Goal: Task Accomplishment & Management: Manage account settings

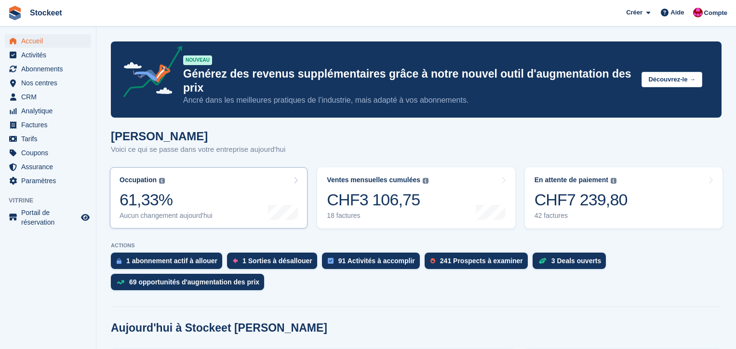
scroll to position [28, 0]
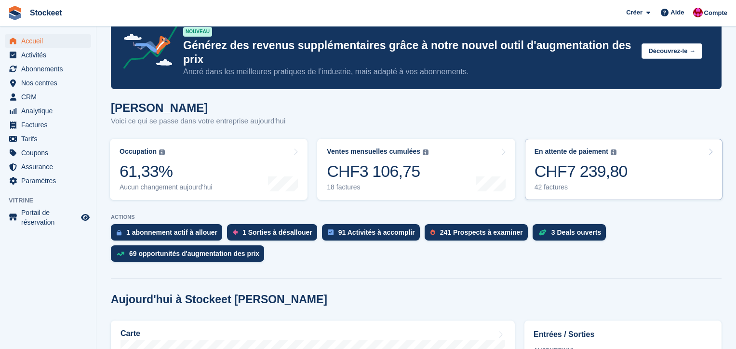
click at [583, 165] on div "CHF7 239,80" at bounding box center [581, 172] width 93 height 20
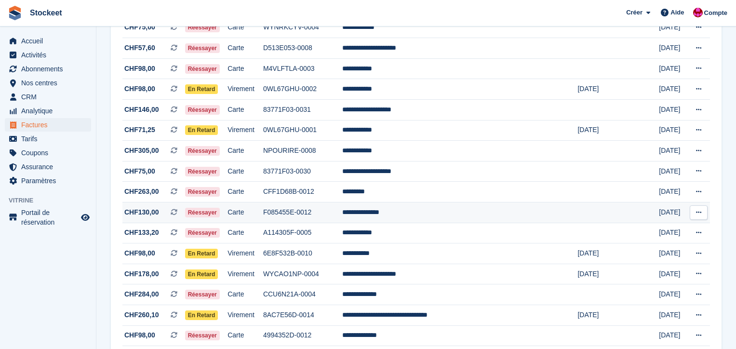
scroll to position [247, 0]
click at [177, 216] on icon at bounding box center [174, 212] width 7 height 7
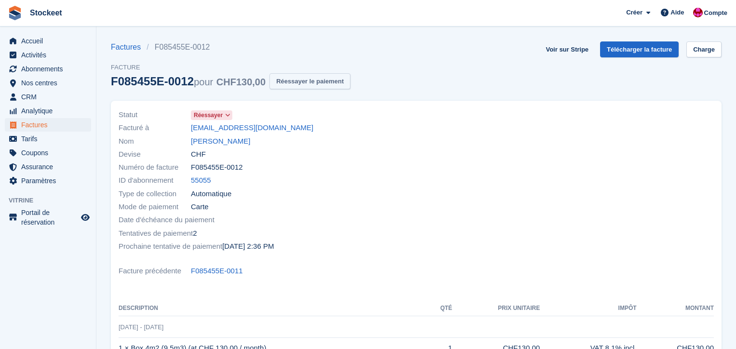
click at [321, 83] on button "Réessayer le paiement" at bounding box center [310, 81] width 81 height 16
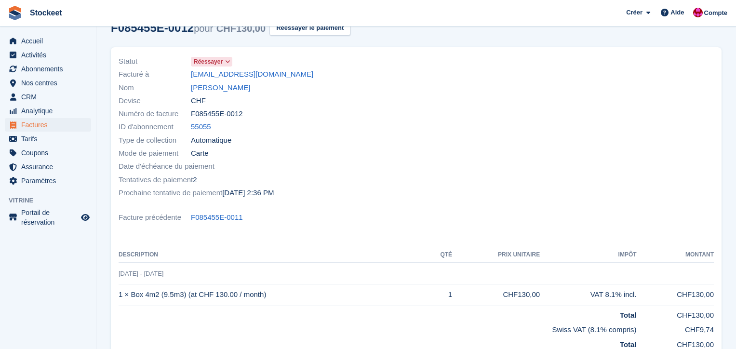
scroll to position [54, 0]
click at [228, 89] on link "[PERSON_NAME]" at bounding box center [220, 87] width 59 height 11
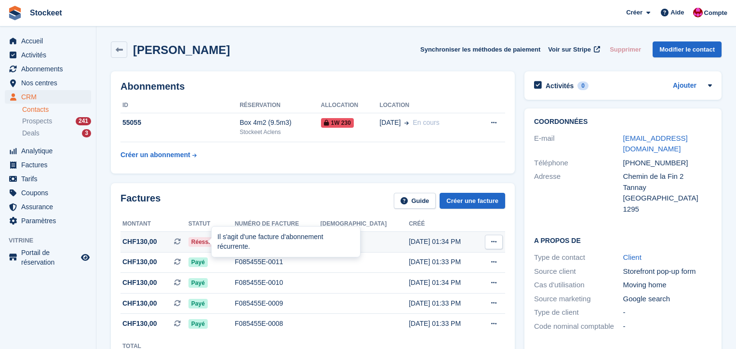
click at [181, 244] on icon at bounding box center [177, 241] width 7 height 7
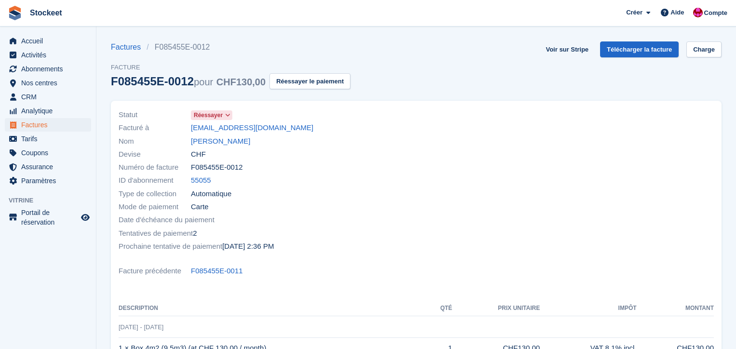
drag, startPoint x: 322, startPoint y: 88, endPoint x: 458, endPoint y: 173, distance: 160.0
click at [321, 88] on button "Réessayer le paiement" at bounding box center [310, 81] width 81 height 16
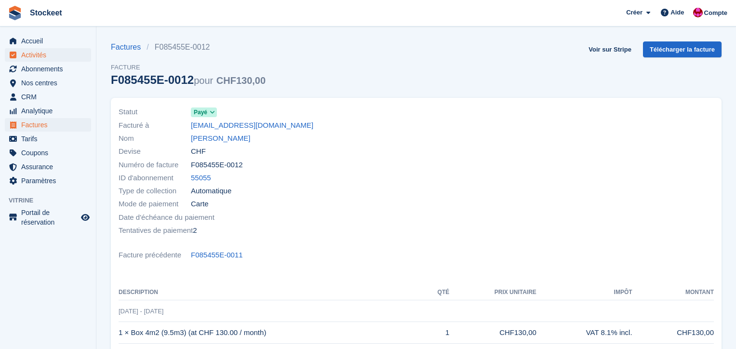
click at [45, 56] on span "Activités" at bounding box center [50, 55] width 58 height 14
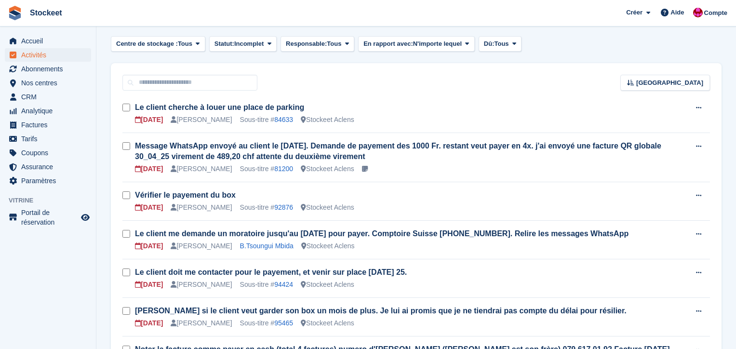
scroll to position [47, 0]
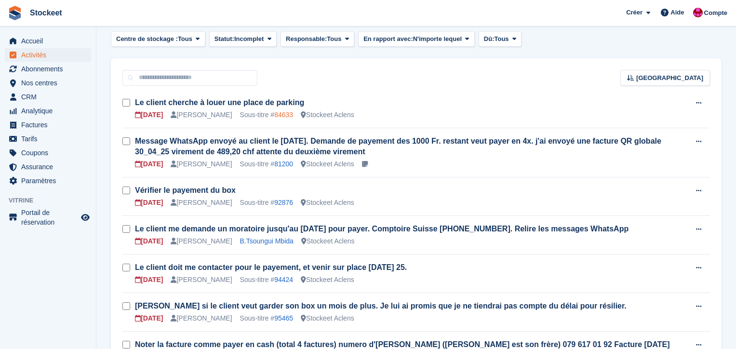
click at [289, 114] on link "84633" at bounding box center [283, 115] width 19 height 8
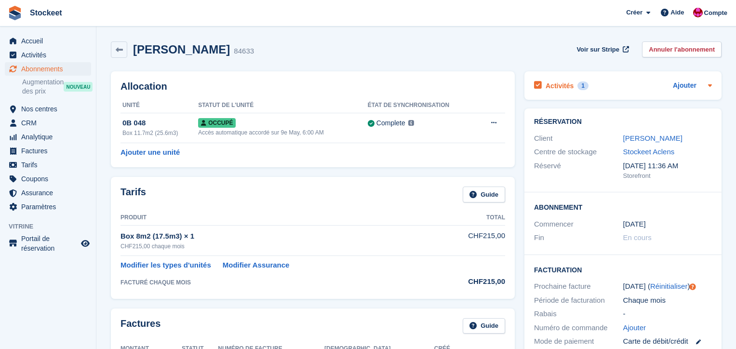
click at [558, 89] on h2 "Activités" at bounding box center [560, 85] width 28 height 9
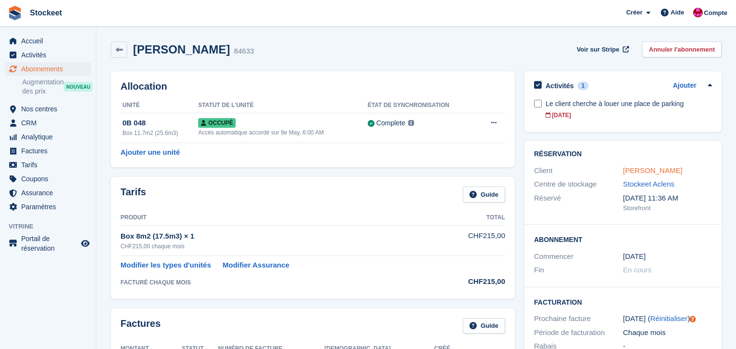
click at [647, 172] on link "[PERSON_NAME]" at bounding box center [652, 170] width 59 height 8
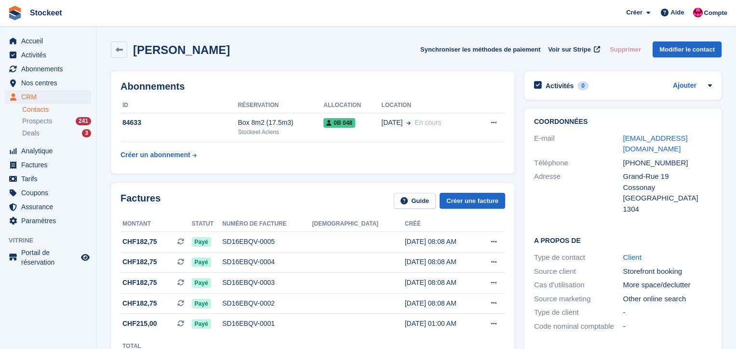
drag, startPoint x: 202, startPoint y: 51, endPoint x: 169, endPoint y: 44, distance: 32.9
click at [187, 51] on div "[PERSON_NAME] Synchroniser les méthodes de paiement Voir sur Stripe Supprimer M…" at bounding box center [416, 49] width 611 height 16
drag, startPoint x: 164, startPoint y: 40, endPoint x: 146, endPoint y: 41, distance: 18.9
click at [164, 40] on div "[PERSON_NAME] Synchroniser les méthodes de paiement Voir sur Stripe Supprimer M…" at bounding box center [416, 52] width 621 height 30
drag, startPoint x: 133, startPoint y: 48, endPoint x: 207, endPoint y: 46, distance: 74.3
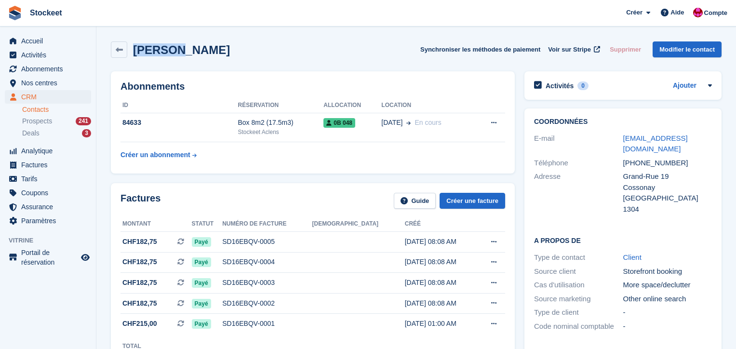
click at [174, 52] on div "[PERSON_NAME]" at bounding box center [178, 49] width 103 height 13
click at [241, 51] on div "[PERSON_NAME] Synchroniser les méthodes de paiement Voir sur Stripe Supprimer M…" at bounding box center [416, 49] width 611 height 16
drag, startPoint x: 133, startPoint y: 50, endPoint x: 225, endPoint y: 57, distance: 91.9
click at [225, 57] on div "[PERSON_NAME]" at bounding box center [170, 49] width 119 height 16
click at [256, 56] on div "[PERSON_NAME] Synchroniser les méthodes de paiement Voir sur Stripe Supprimer M…" at bounding box center [416, 49] width 611 height 16
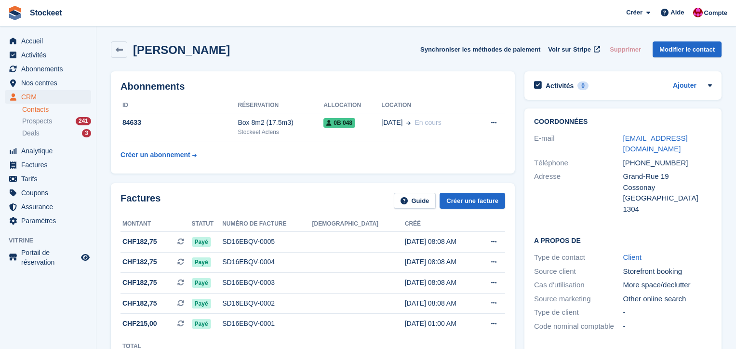
drag, startPoint x: 220, startPoint y: 56, endPoint x: 185, endPoint y: 54, distance: 35.2
click at [185, 54] on div "[PERSON_NAME] Synchroniser les méthodes de paiement Voir sur Stripe Supprimer M…" at bounding box center [416, 52] width 621 height 30
click at [267, 52] on div "[PERSON_NAME] Synchroniser les méthodes de paiement Voir sur Stripe Supprimer M…" at bounding box center [416, 49] width 611 height 16
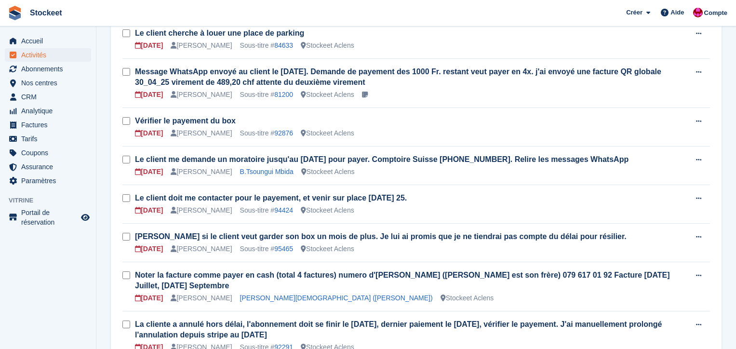
scroll to position [141, 0]
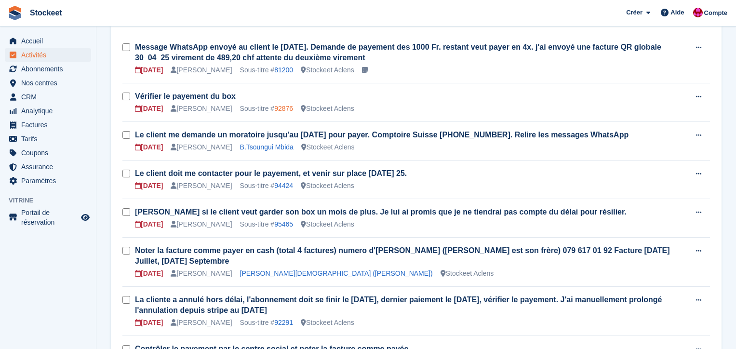
click at [289, 108] on link "92876" at bounding box center [283, 109] width 19 height 8
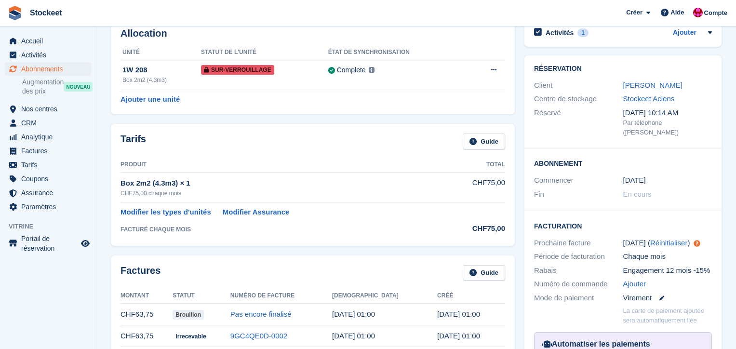
scroll to position [51, 0]
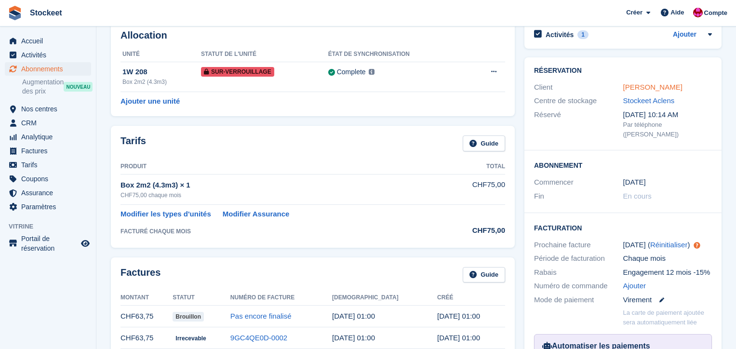
click at [657, 88] on link "[PERSON_NAME]" at bounding box center [652, 87] width 59 height 8
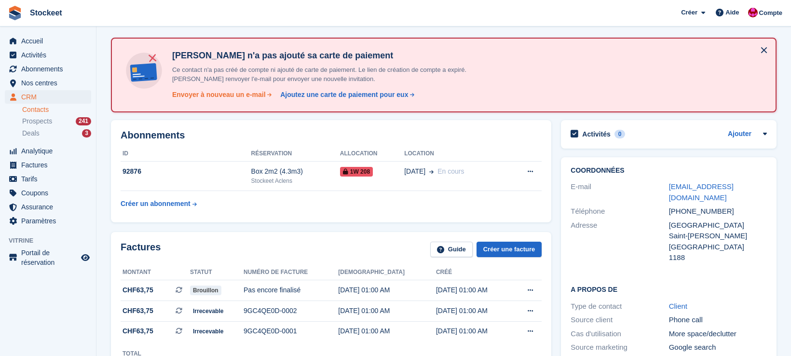
scroll to position [34, 0]
